Goal: Information Seeking & Learning: Learn about a topic

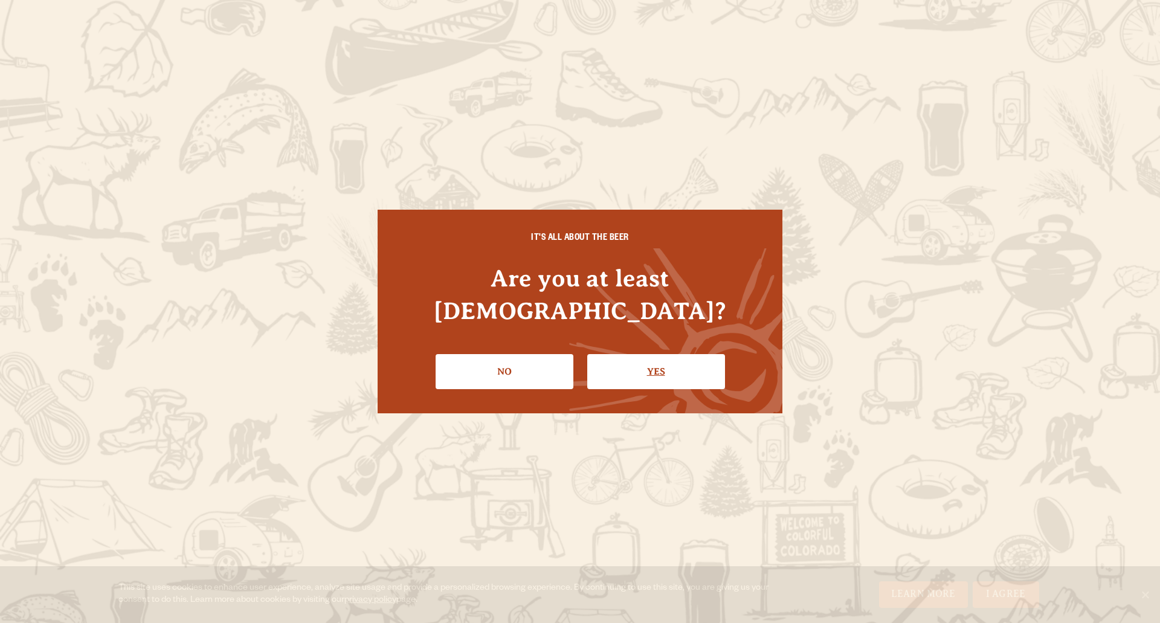
click at [624, 361] on link "Yes" at bounding box center [656, 371] width 138 height 35
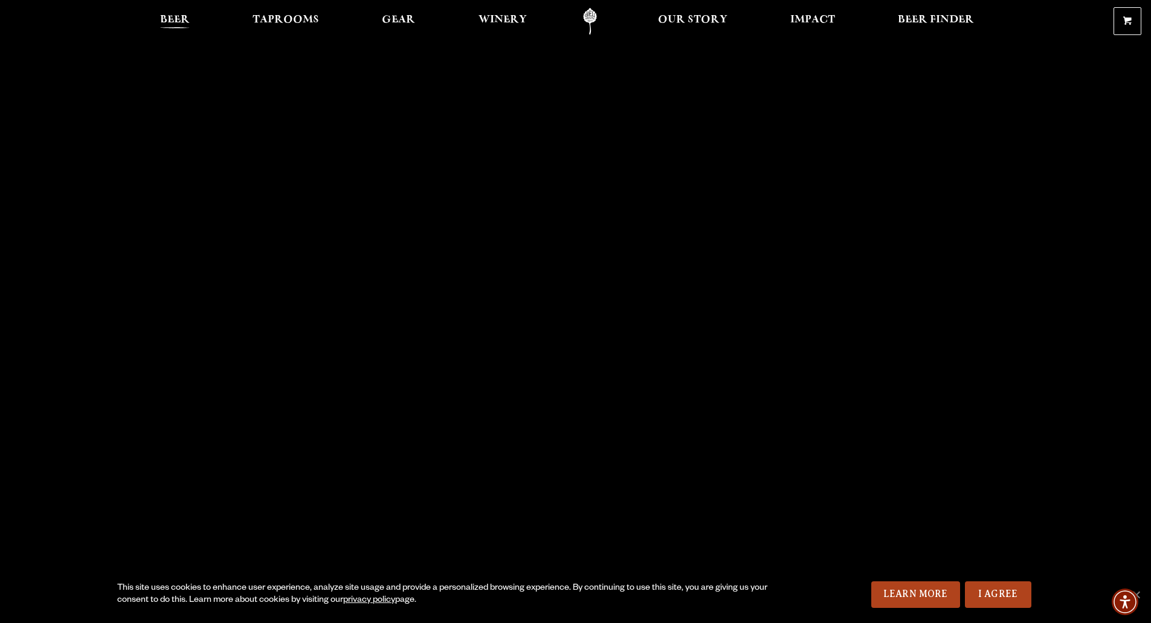
click at [161, 20] on span "Beer" at bounding box center [175, 20] width 30 height 10
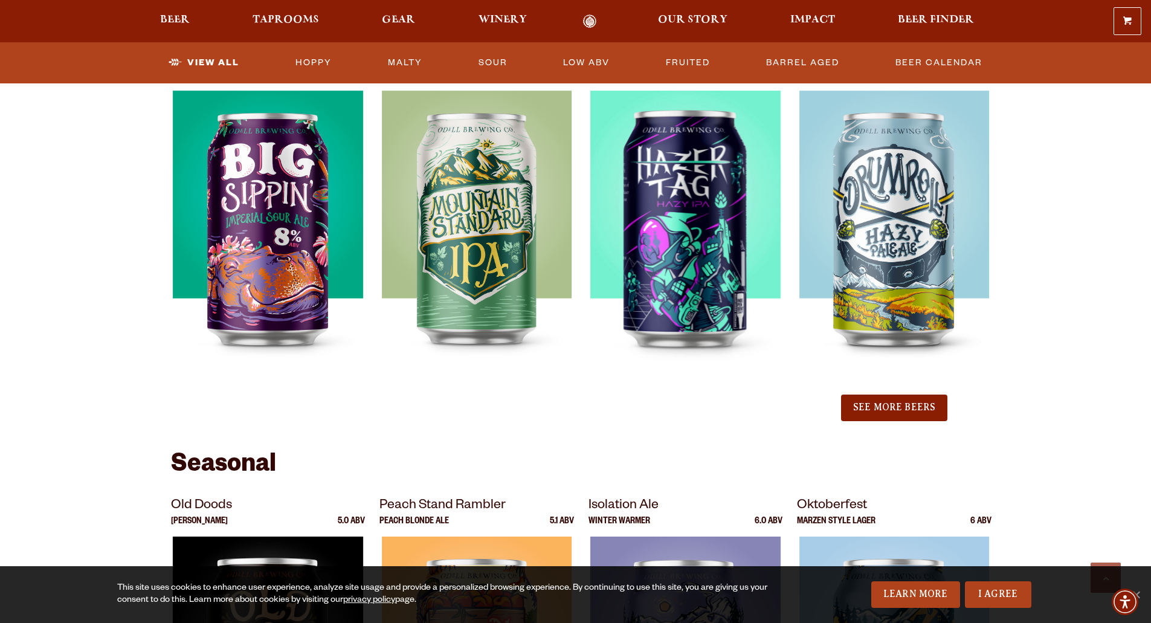
scroll to position [1273, 0]
click at [903, 404] on button "See More Beers" at bounding box center [894, 407] width 106 height 27
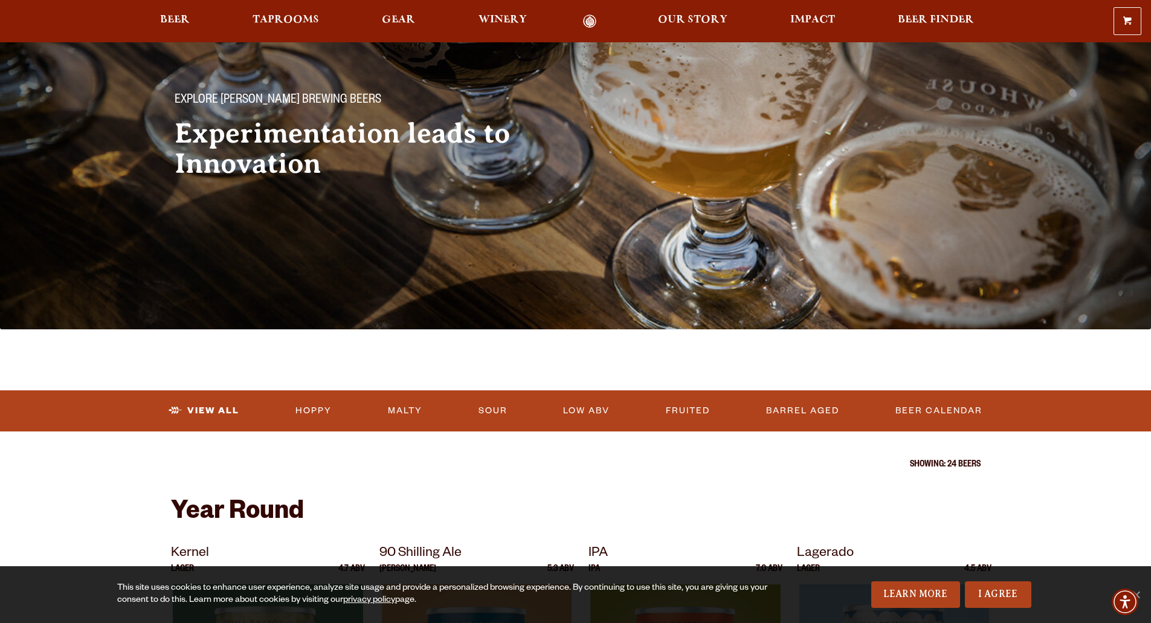
scroll to position [0, 0]
